Goal: Information Seeking & Learning: Check status

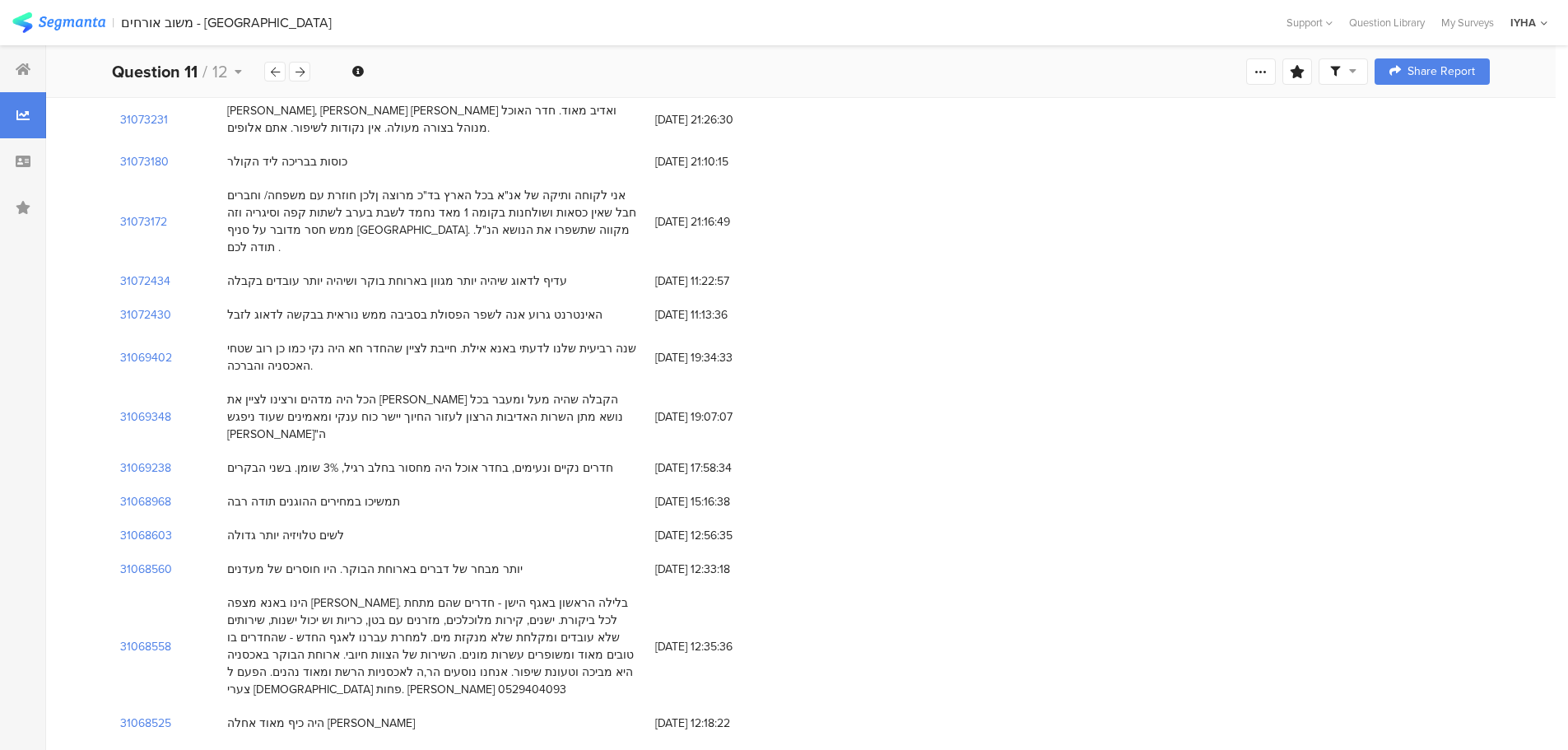
scroll to position [494, 0]
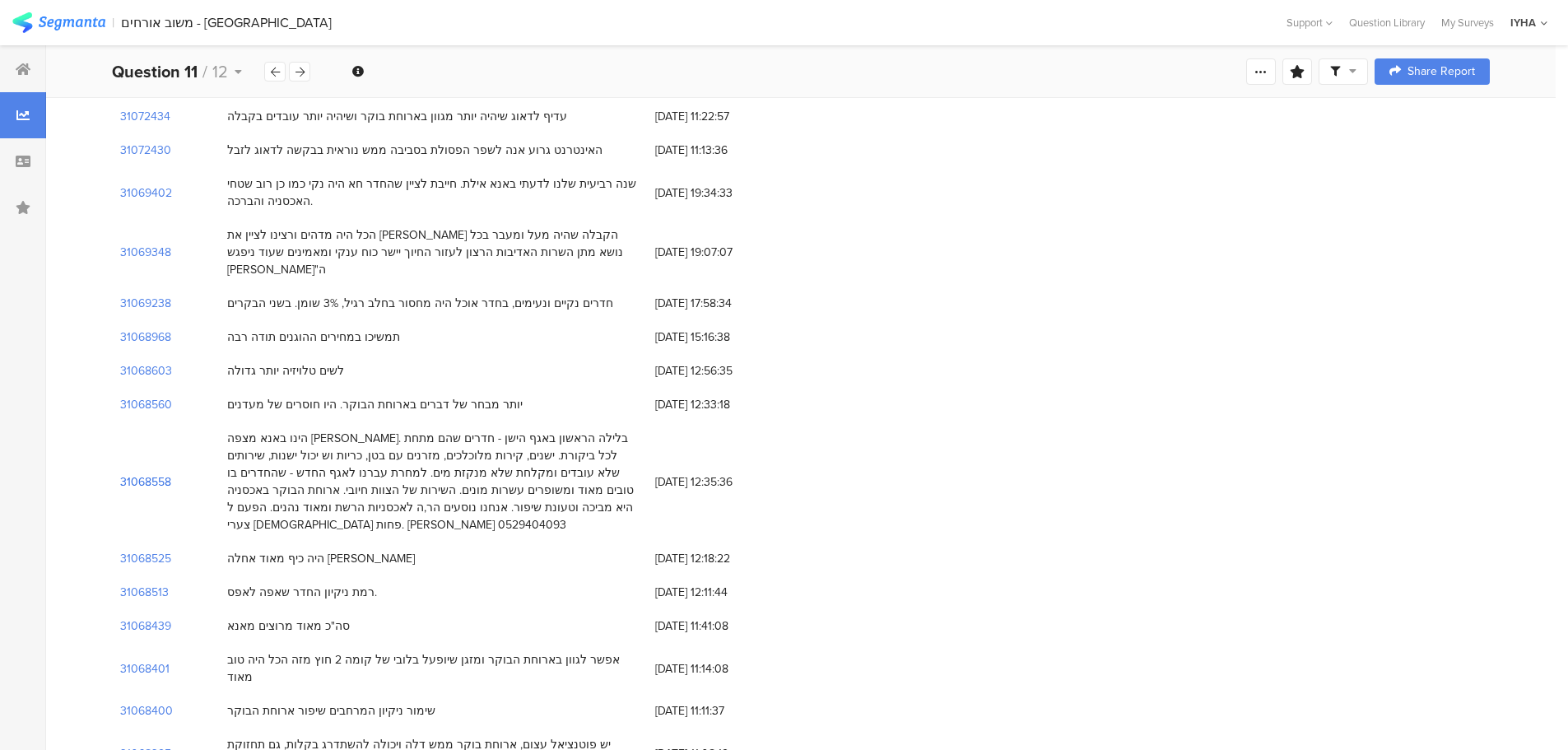
click at [144, 473] on section "31068558" at bounding box center [145, 482] width 51 height 17
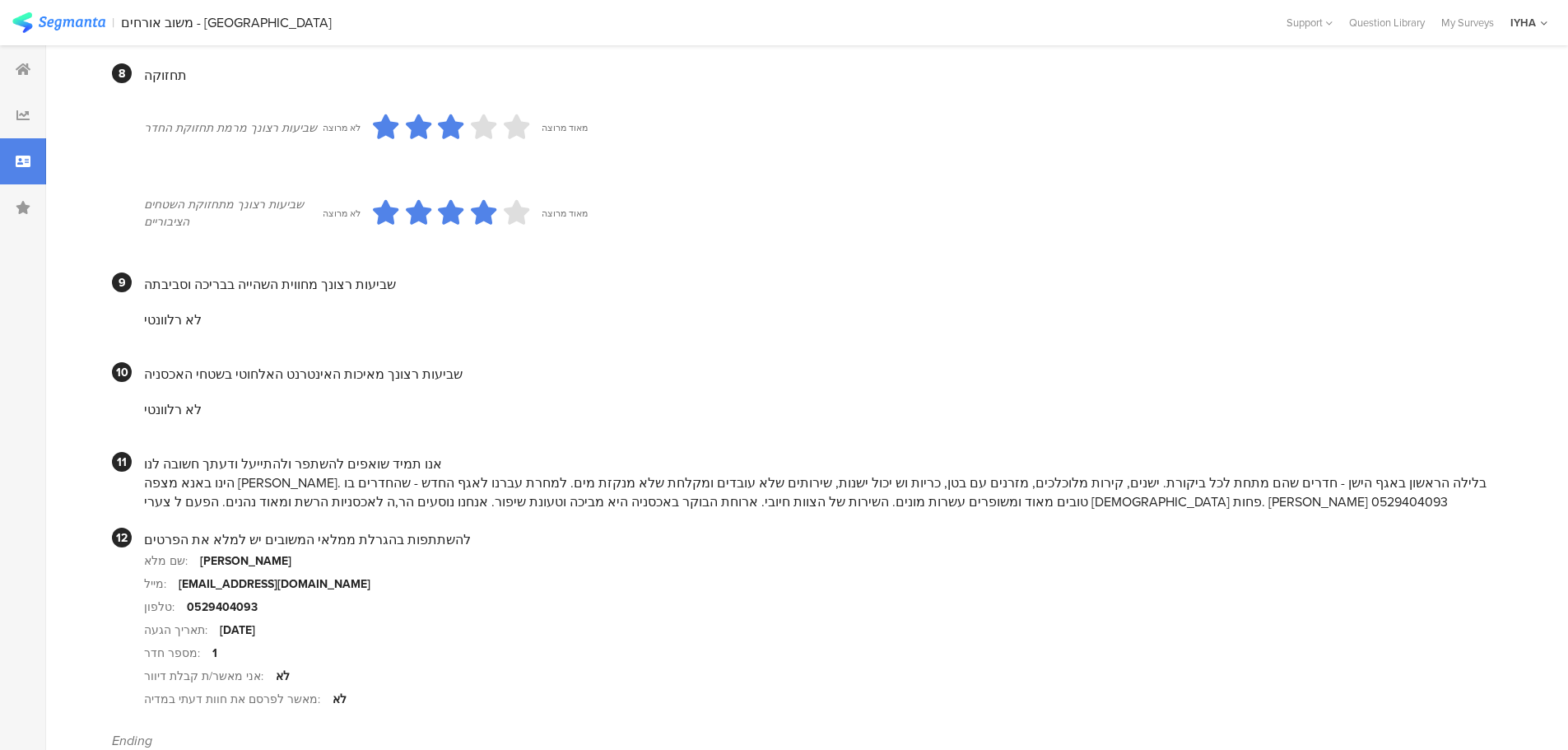
scroll to position [1398, 0]
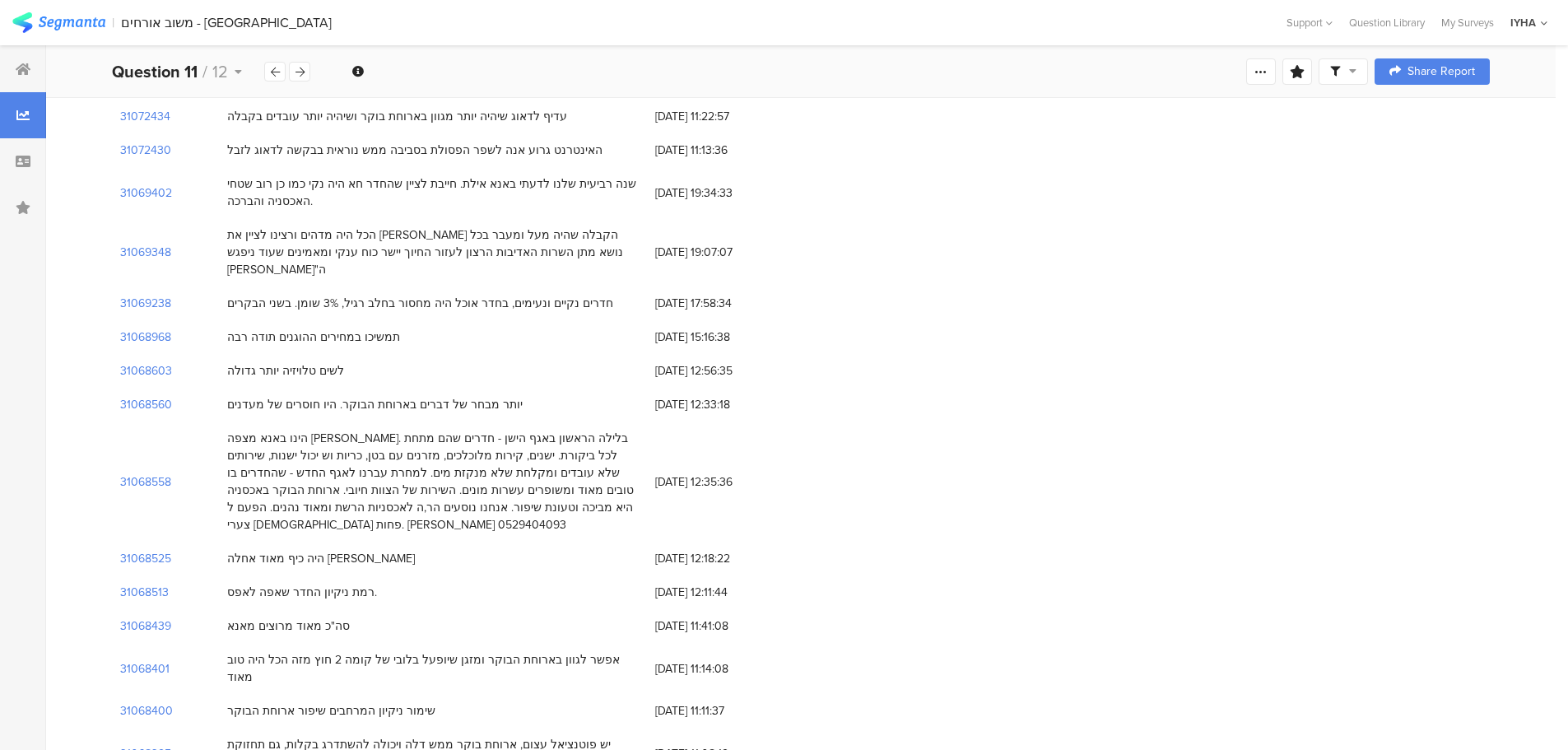
scroll to position [659, 0]
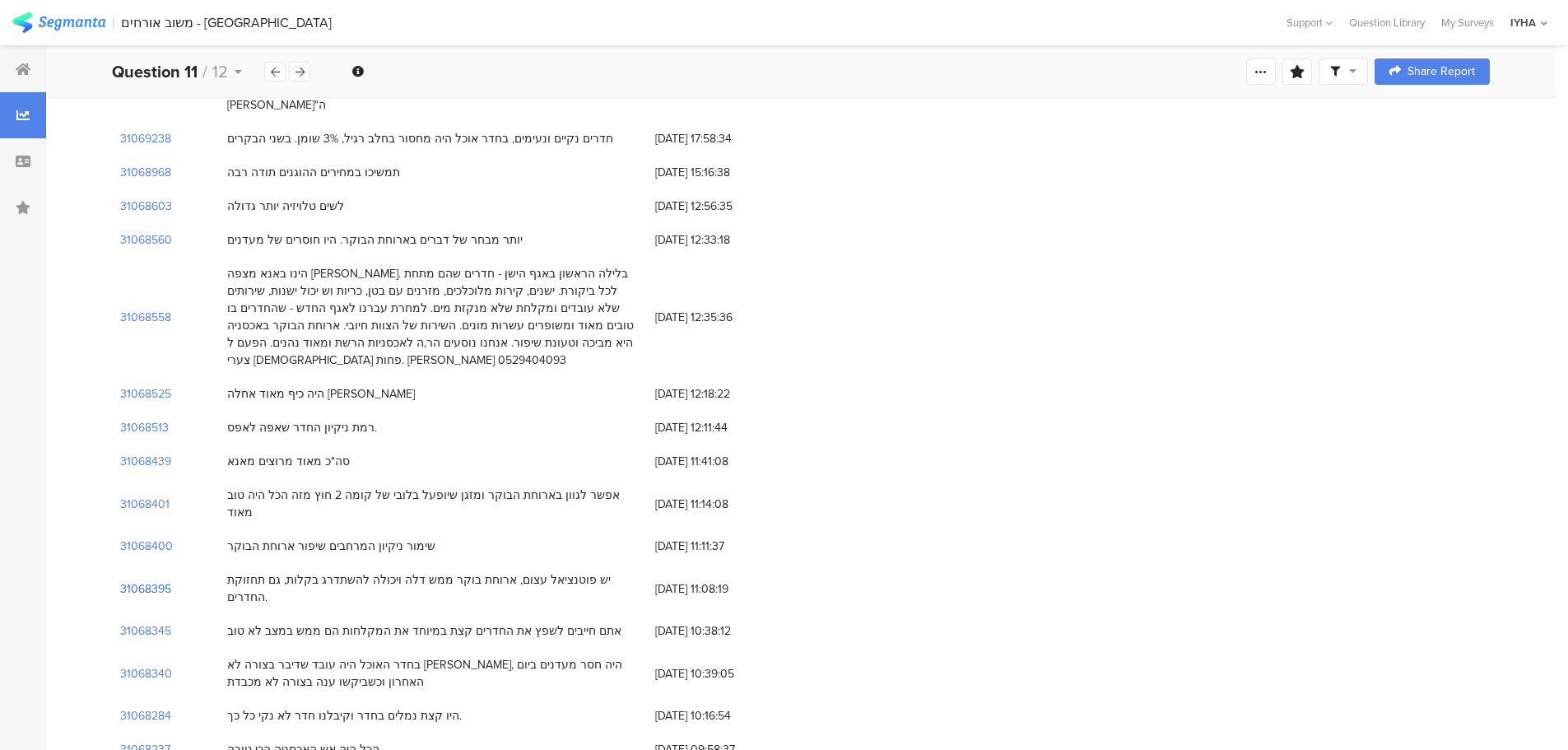
click at [142, 580] on section "31068395" at bounding box center [145, 589] width 51 height 17
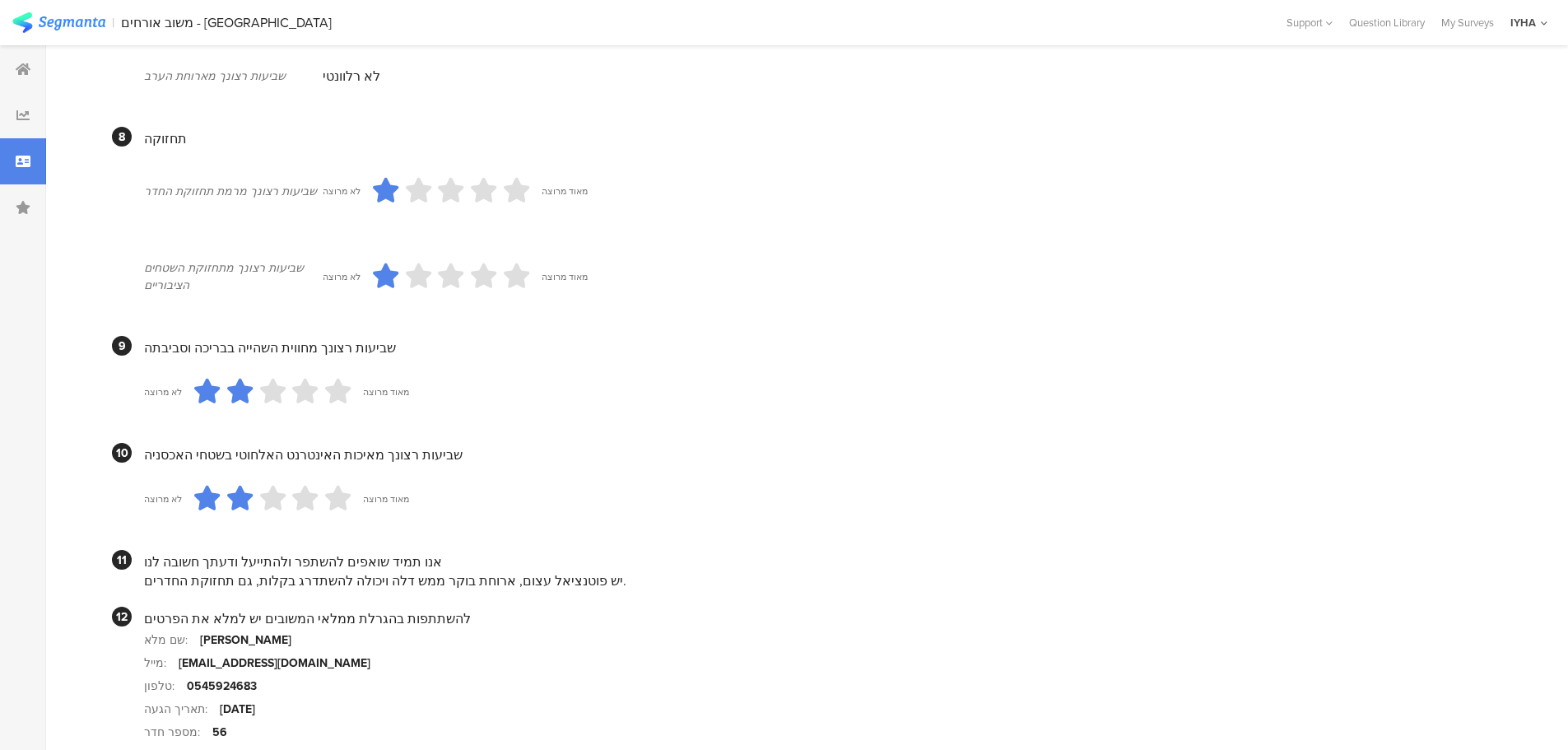
scroll to position [1368, 0]
